Goal: Check status: Check status

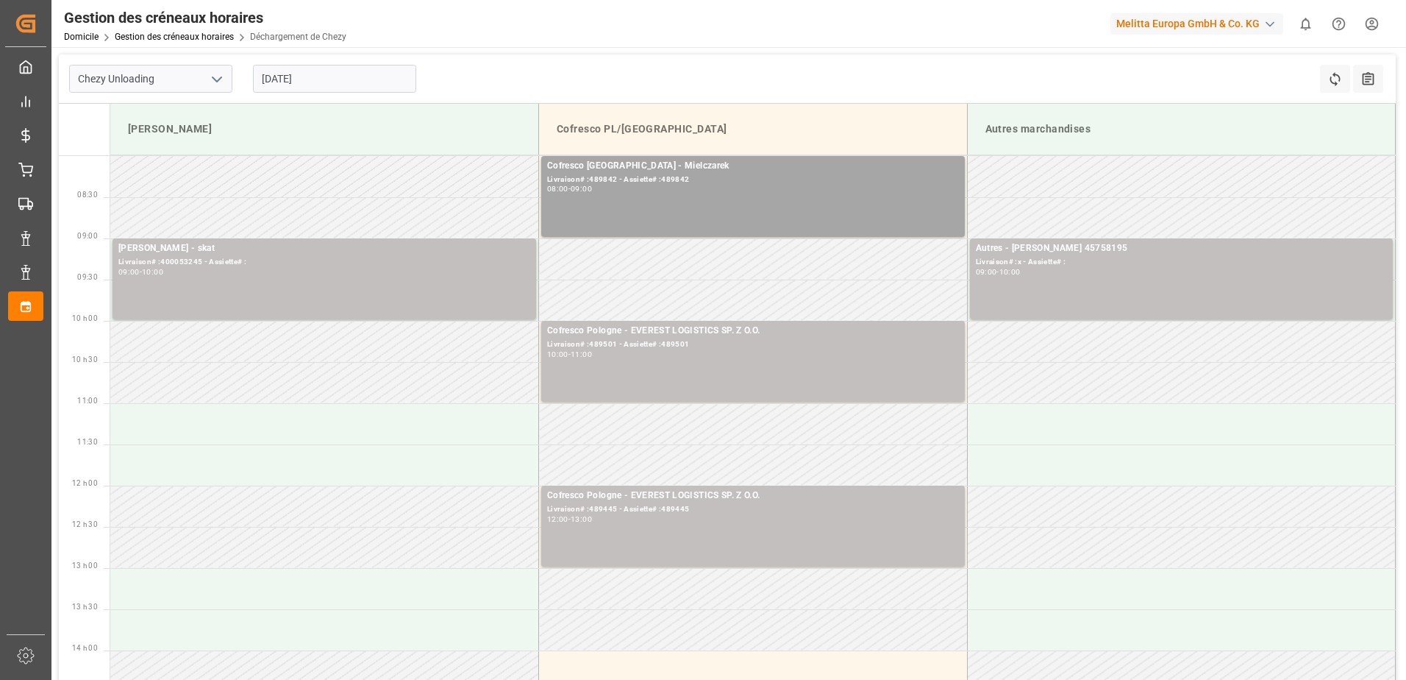
click at [282, 79] on input "[DATE]" at bounding box center [334, 79] width 163 height 28
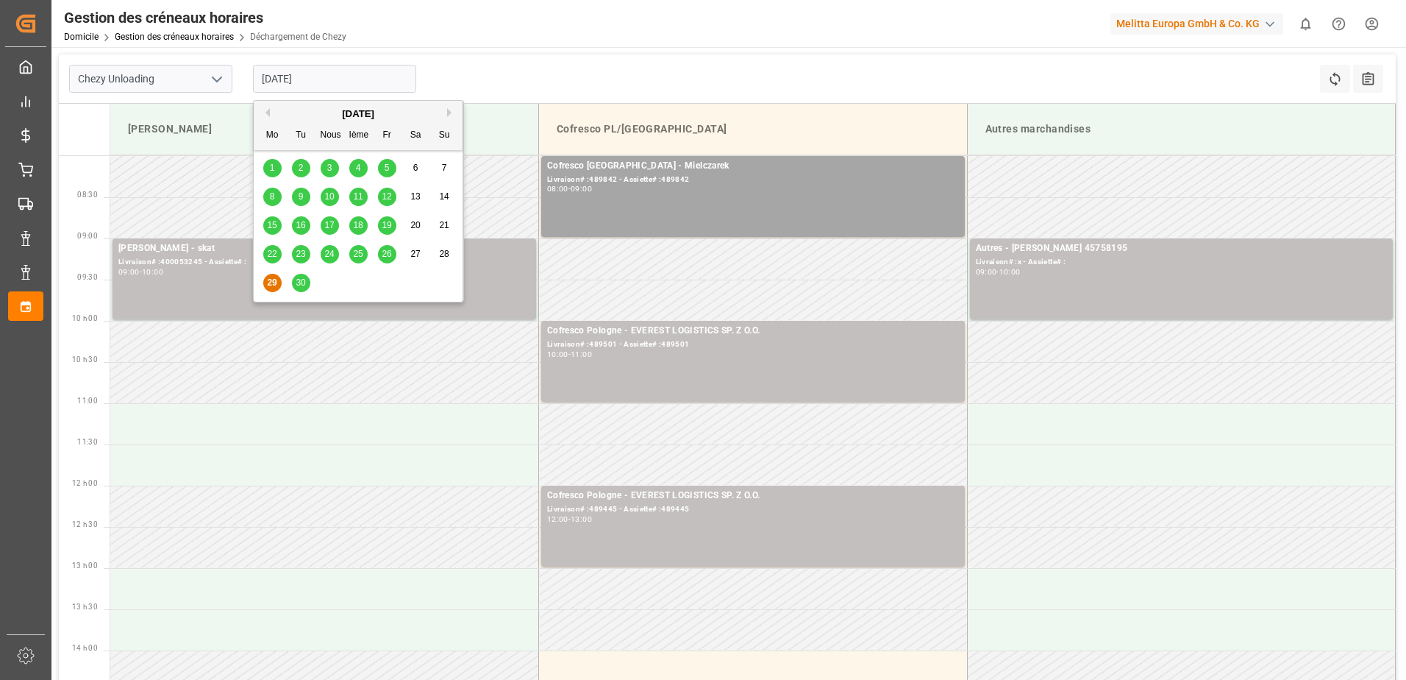
click at [388, 255] on span "26" at bounding box center [387, 254] width 10 height 10
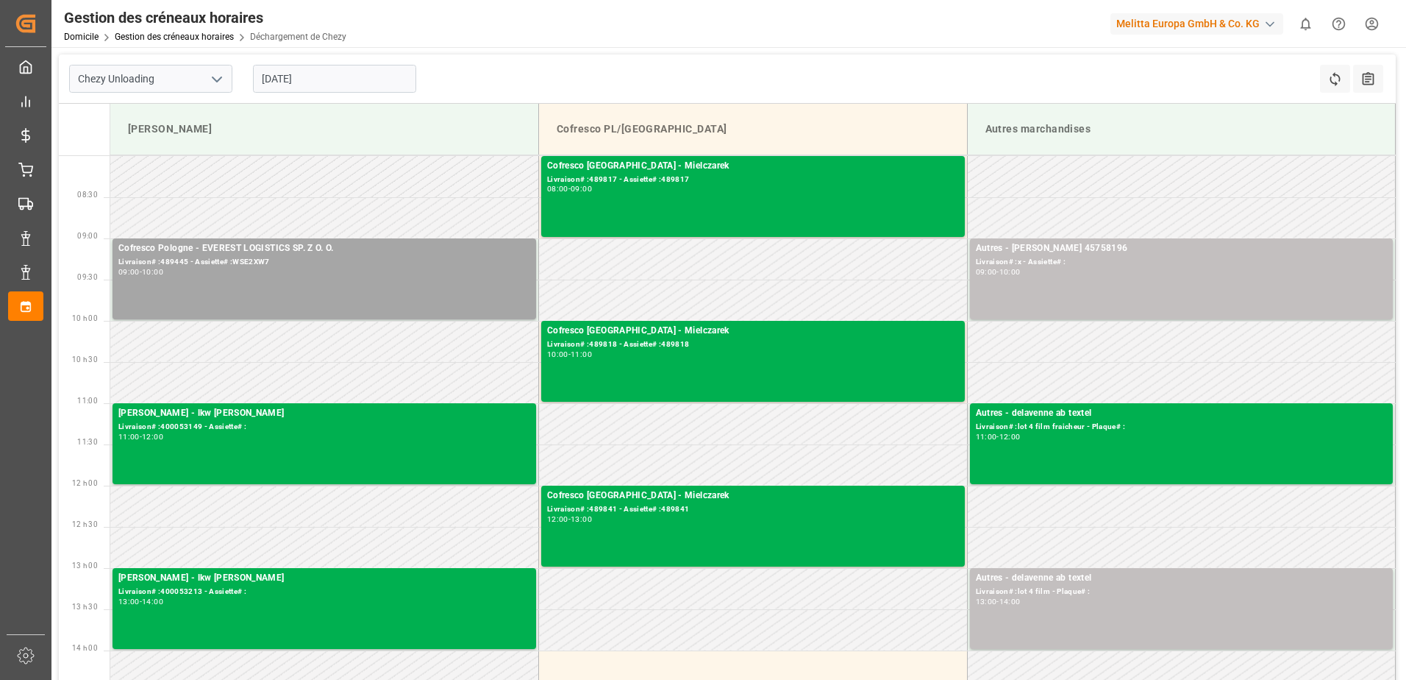
click at [289, 78] on input "[DATE]" at bounding box center [334, 79] width 163 height 28
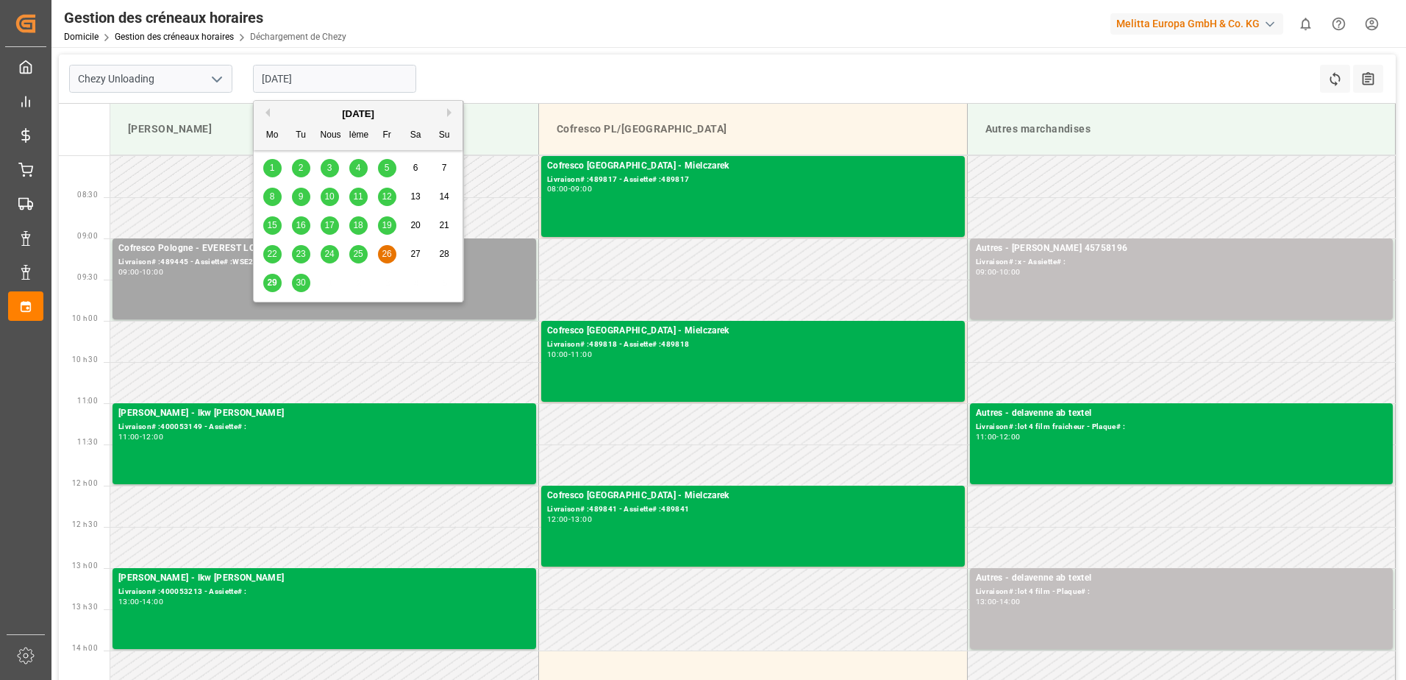
click at [298, 287] on span "30" at bounding box center [301, 282] width 10 height 10
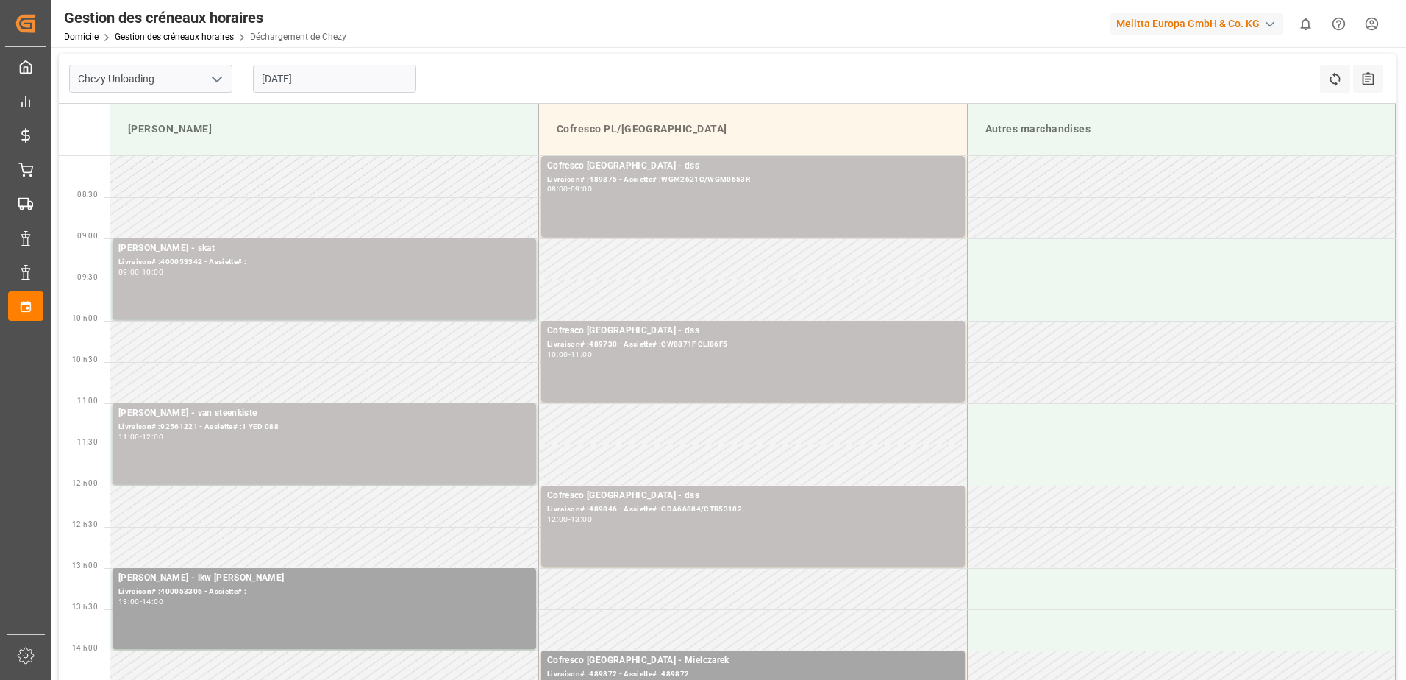
click at [296, 84] on input "[DATE]" at bounding box center [334, 79] width 163 height 28
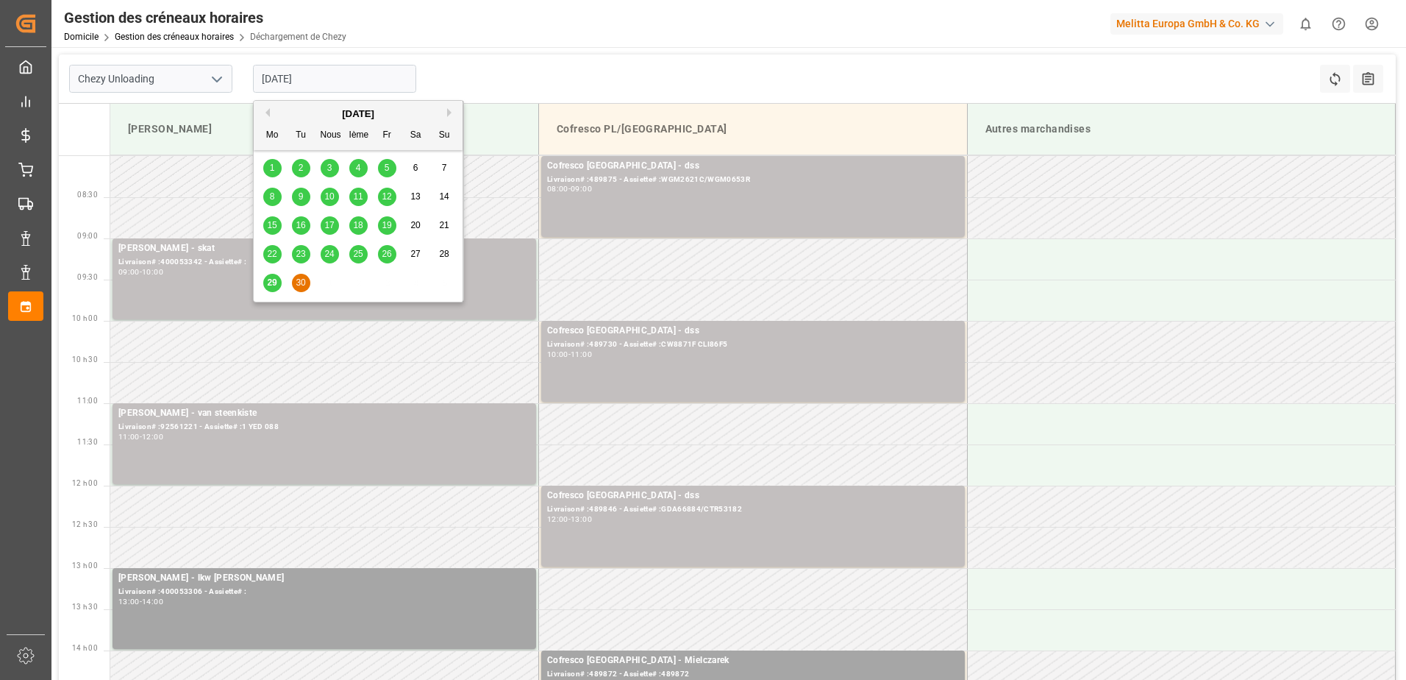
click at [272, 279] on div "29" at bounding box center [272, 283] width 18 height 18
type input "[DATE]"
